Goal: Download file/media

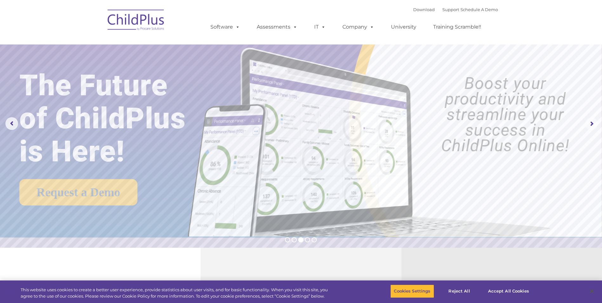
select select "MEDIUM"
click at [590, 122] on rs-arrow at bounding box center [591, 123] width 13 height 13
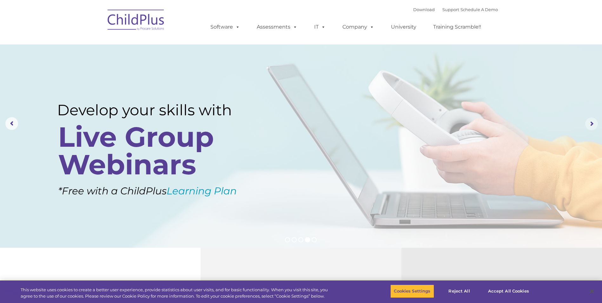
click at [590, 126] on rs-arrow at bounding box center [591, 123] width 13 height 13
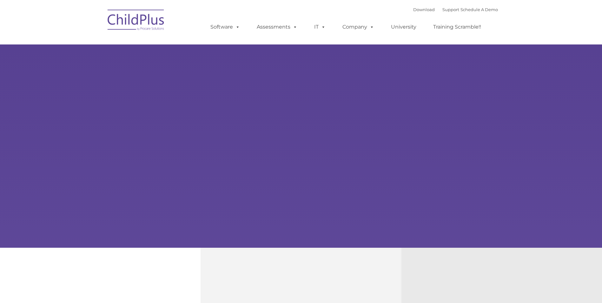
type input ""
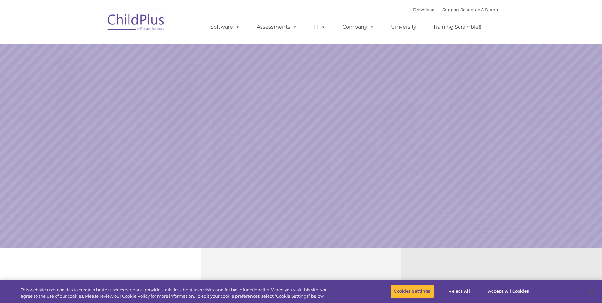
select select "MEDIUM"
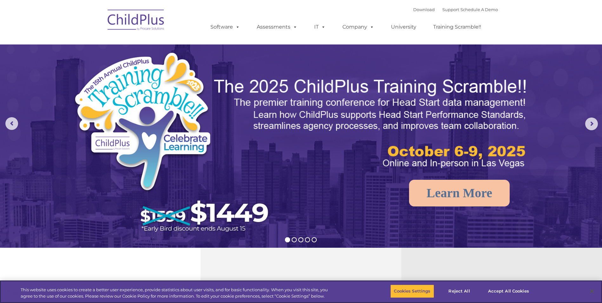
click at [2, 1] on nav "Download Support | Schedule A Demo  MENU MENU Software ChildPlus: The original…" at bounding box center [301, 22] width 602 height 44
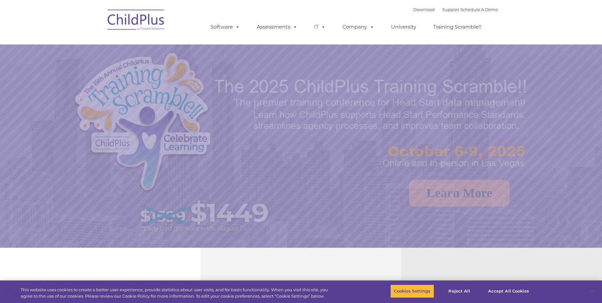
select select "MEDIUM"
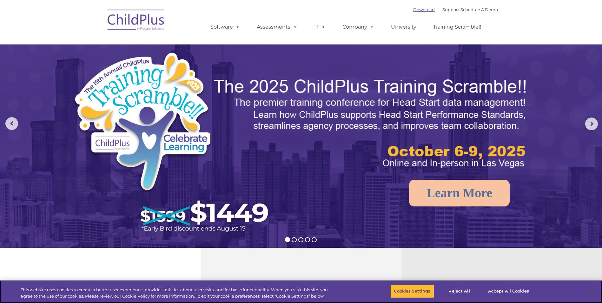
click at [418, 10] on link "Download" at bounding box center [424, 9] width 22 height 5
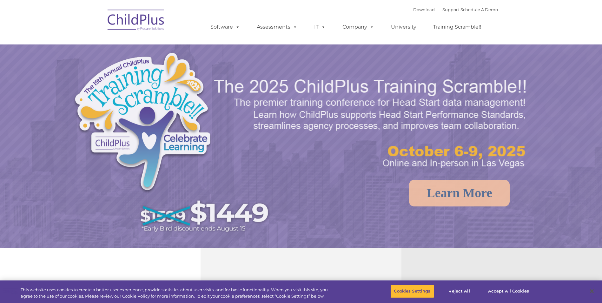
select select "MEDIUM"
